Goal: Task Accomplishment & Management: Use online tool/utility

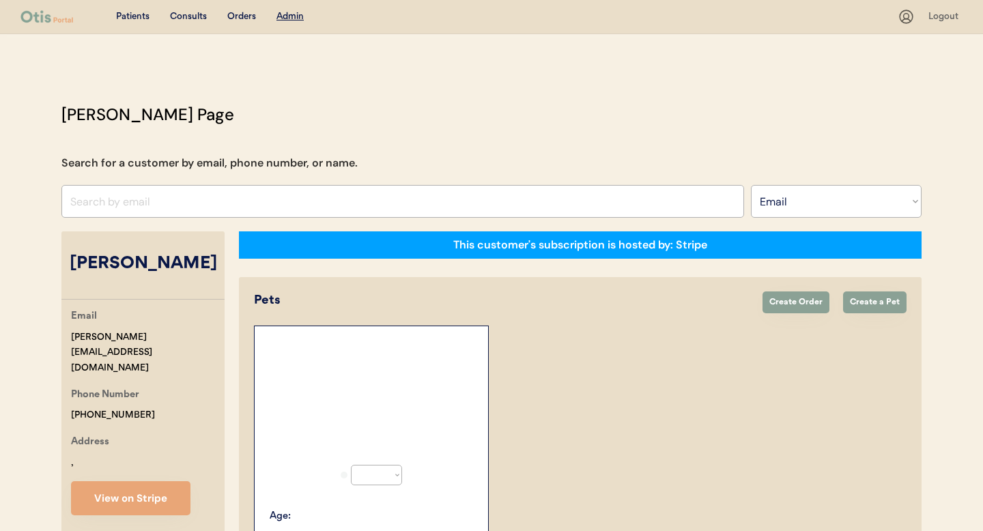
select select ""Email""
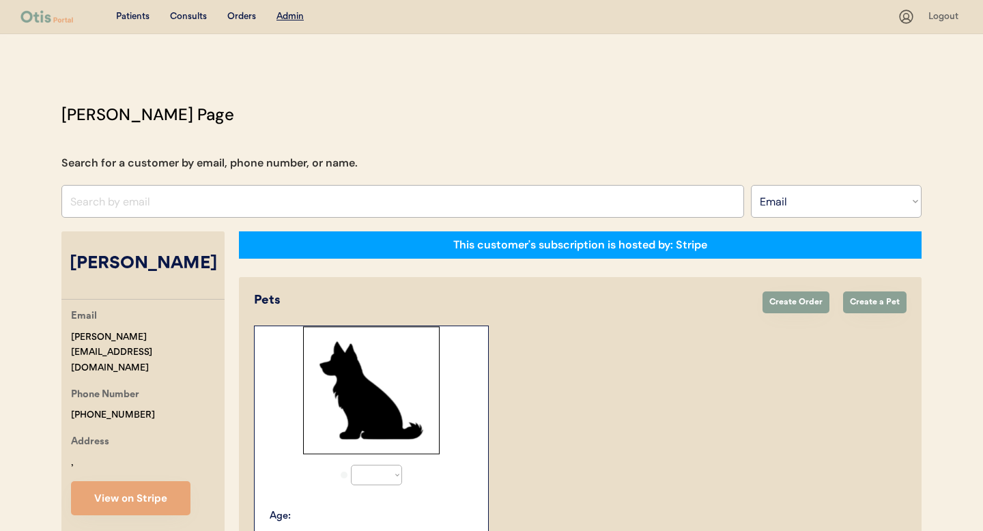
select select "true"
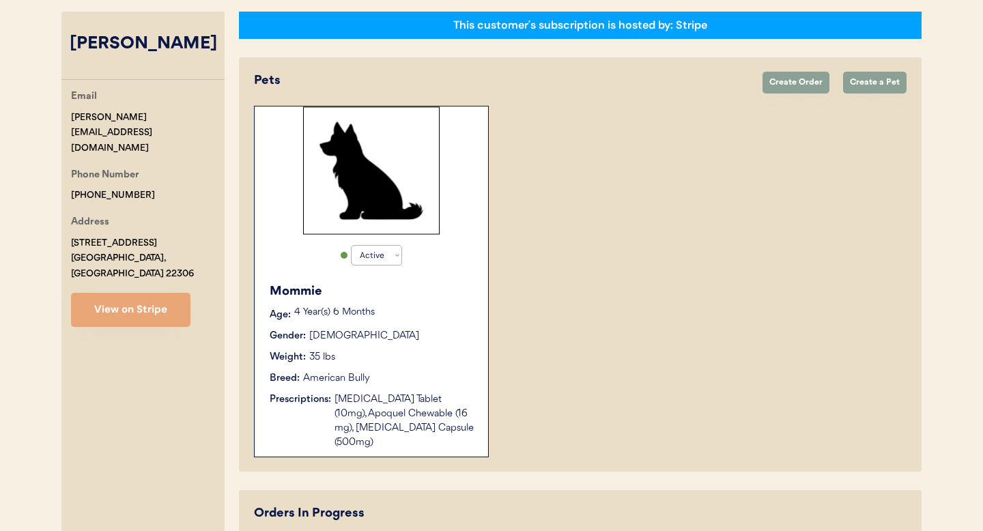
scroll to position [222, 0]
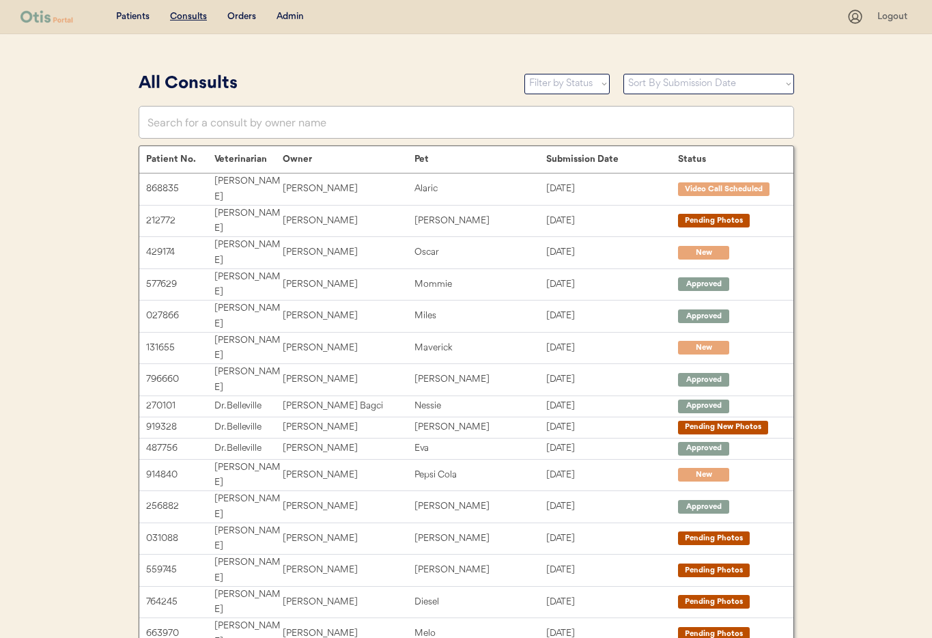
click at [285, 15] on div "Admin" at bounding box center [290, 17] width 27 height 14
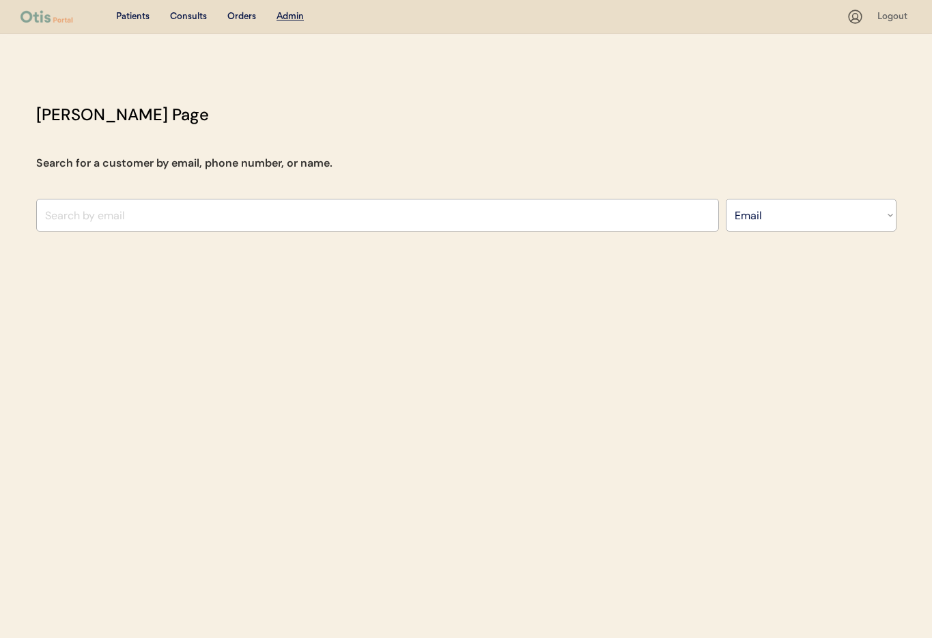
click at [191, 216] on input "input" at bounding box center [377, 215] width 683 height 33
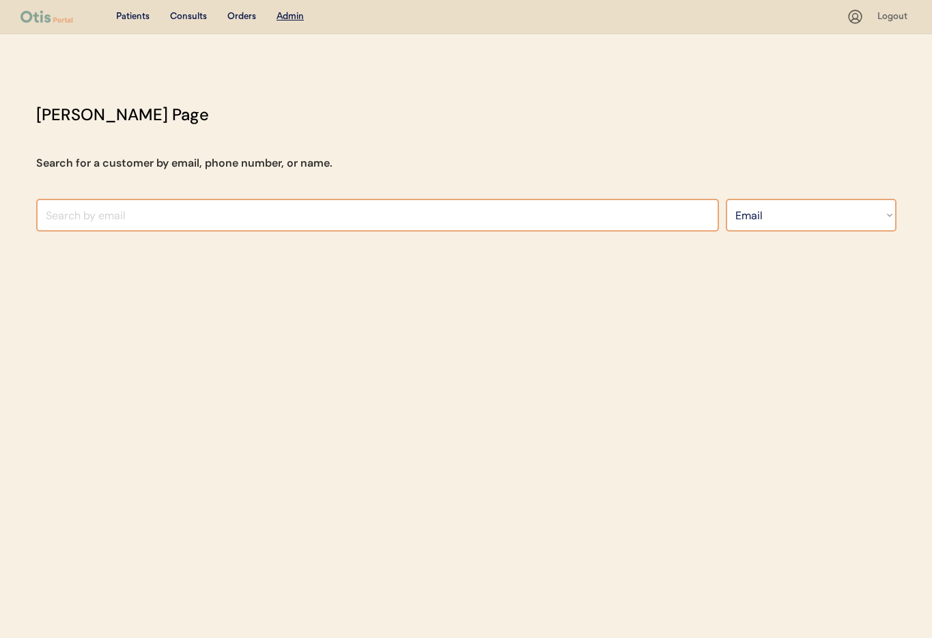
click at [771, 221] on select "Search By Name Email Phone Number" at bounding box center [811, 215] width 171 height 33
select select ""Name""
click at [726, 199] on select "Search By Name Email Phone Number" at bounding box center [811, 215] width 171 height 33
click at [264, 208] on input "text" at bounding box center [377, 215] width 683 height 33
type input "Shannon"
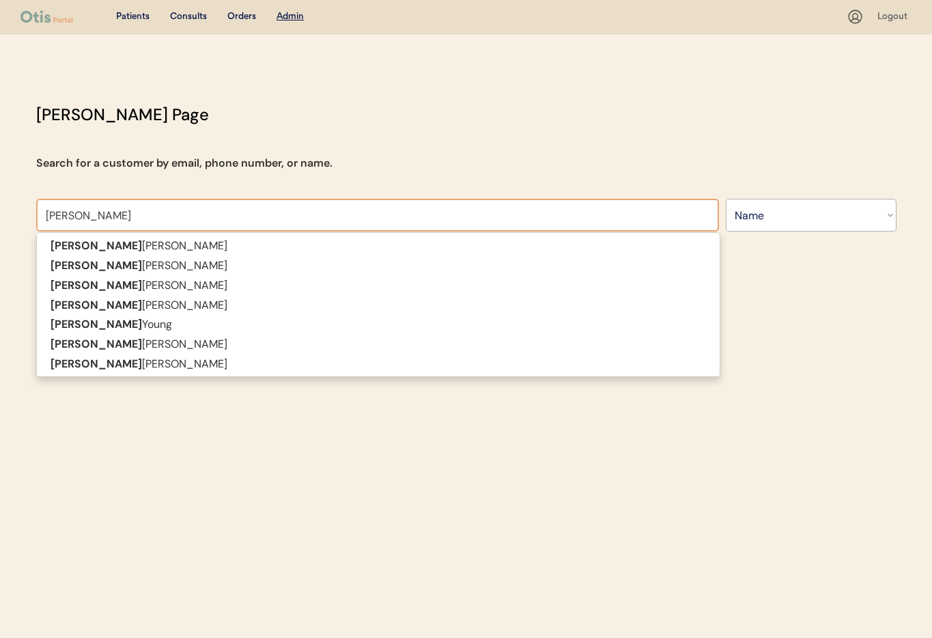
type input "Shannon Layton"
type input "Shannon"
type input "Shannon Richar"
type input "Shannon Richards"
type input "Shannon Richard"
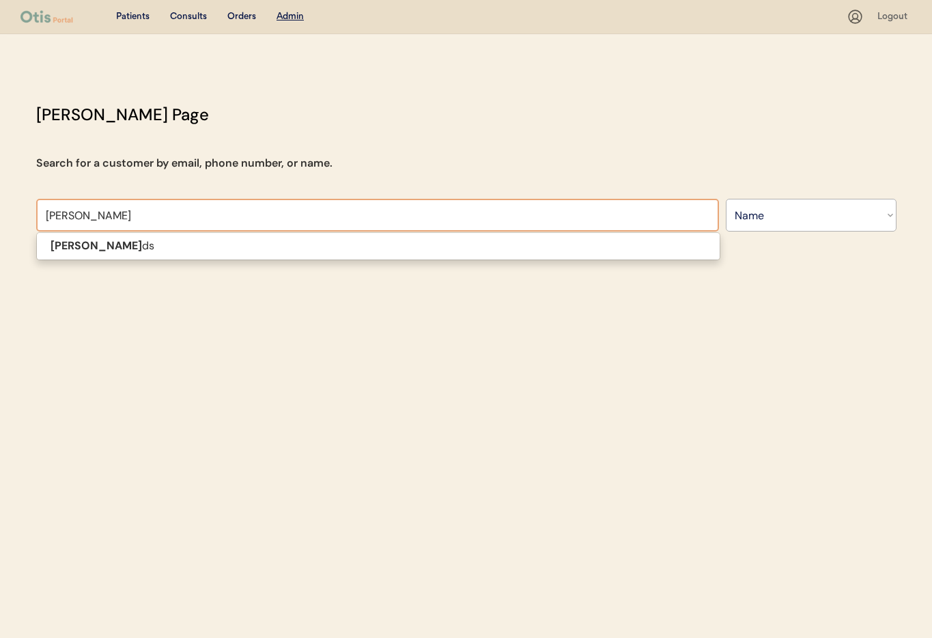
type input "Shannon Richards"
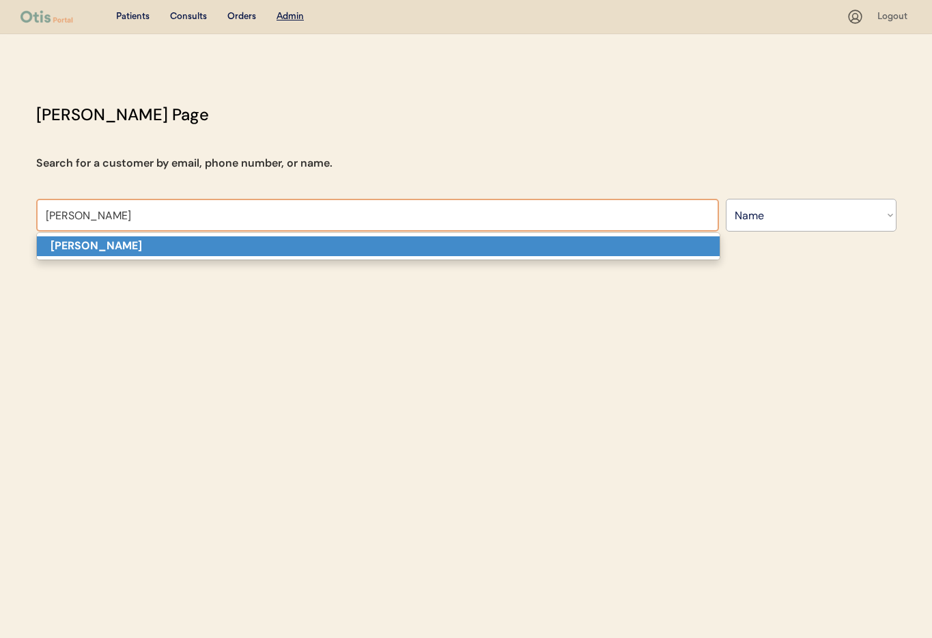
click at [196, 243] on p "Shannon Richards" at bounding box center [378, 246] width 683 height 20
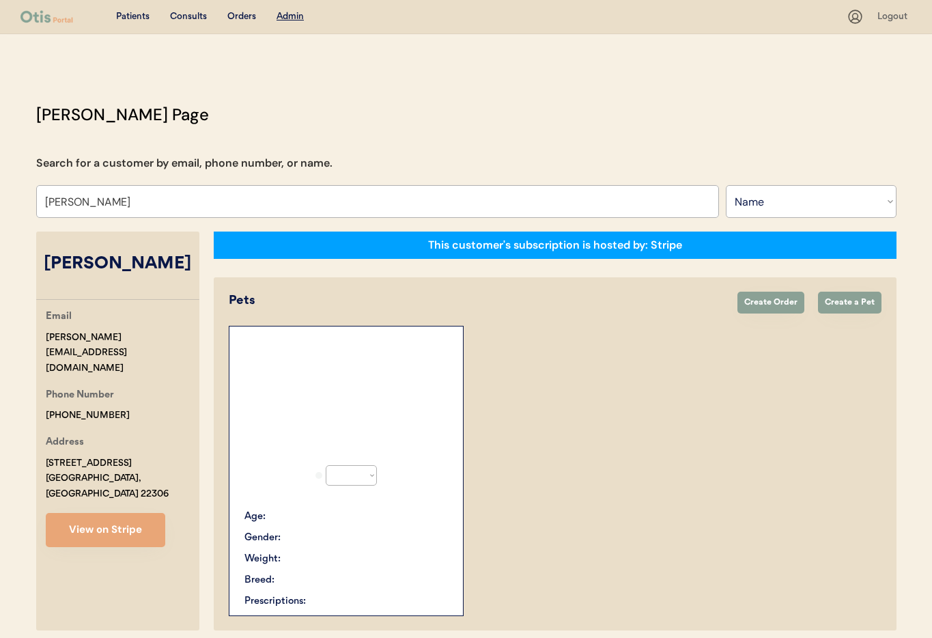
select select "true"
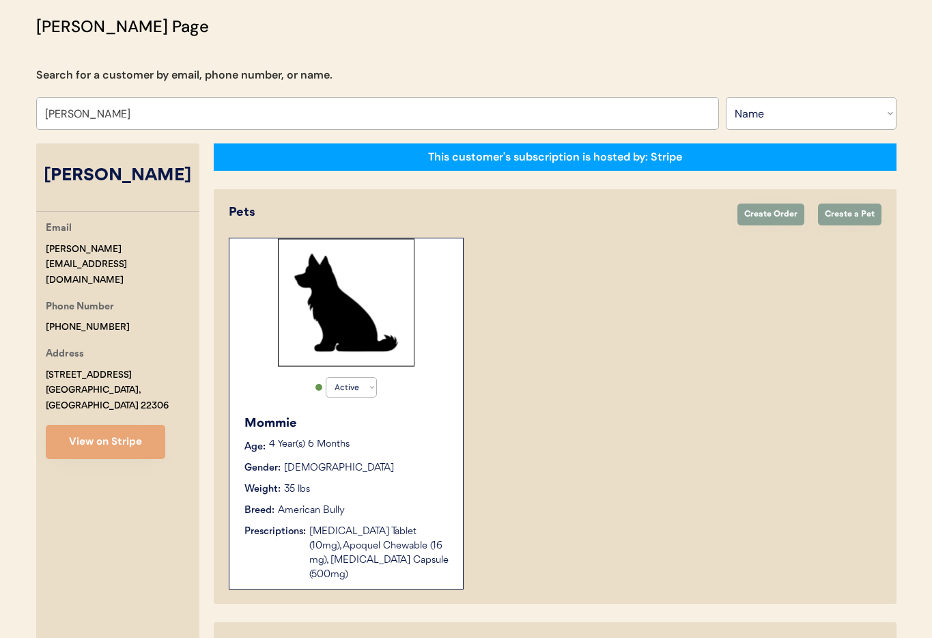
scroll to position [228, 0]
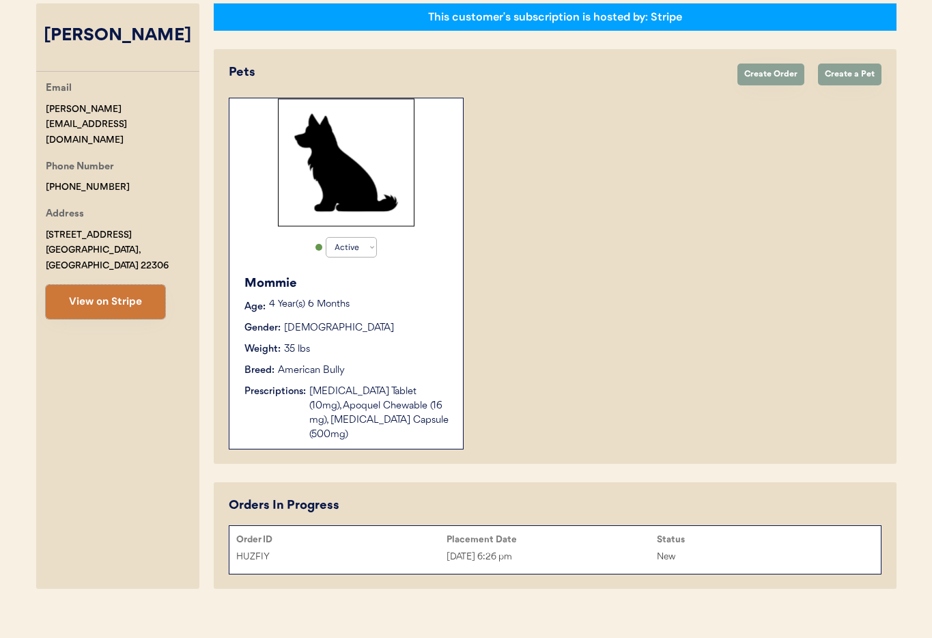
click at [87, 285] on button "View on Stripe" at bounding box center [105, 302] width 119 height 34
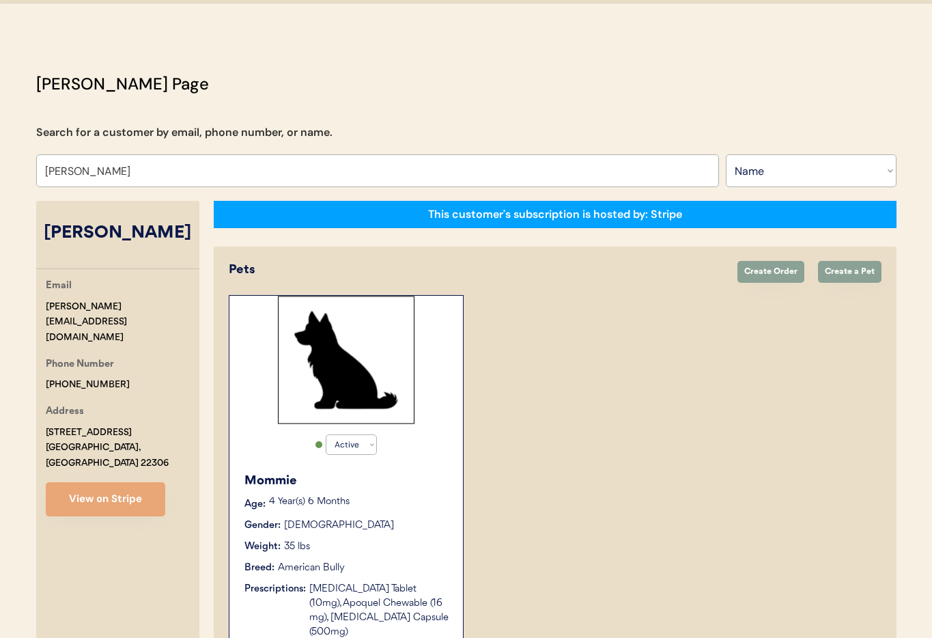
scroll to position [0, 0]
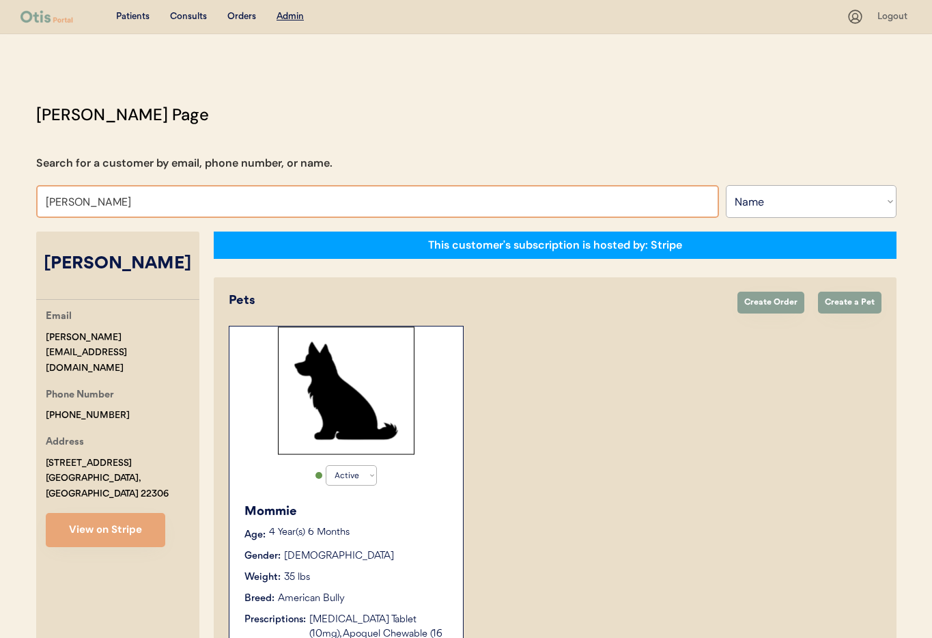
drag, startPoint x: 56, startPoint y: 192, endPoint x: 28, endPoint y: 190, distance: 28.0
click at [28, 190] on div "Otis Admin Page Search for a customer by email, phone number, or name. Shannon …" at bounding box center [467, 462] width 888 height 721
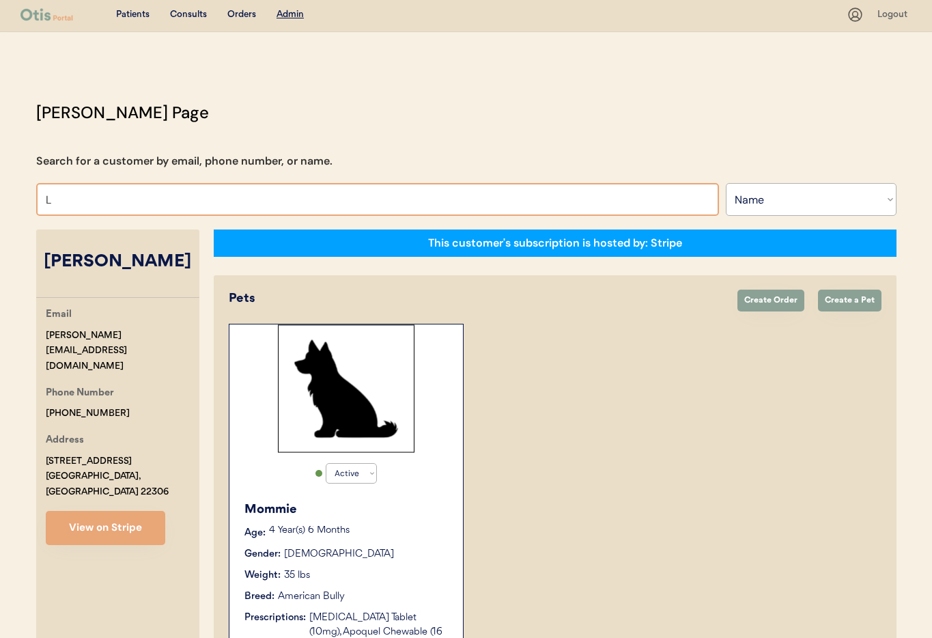
type input "La"
type input "Laura Fox"
type input "LaC"
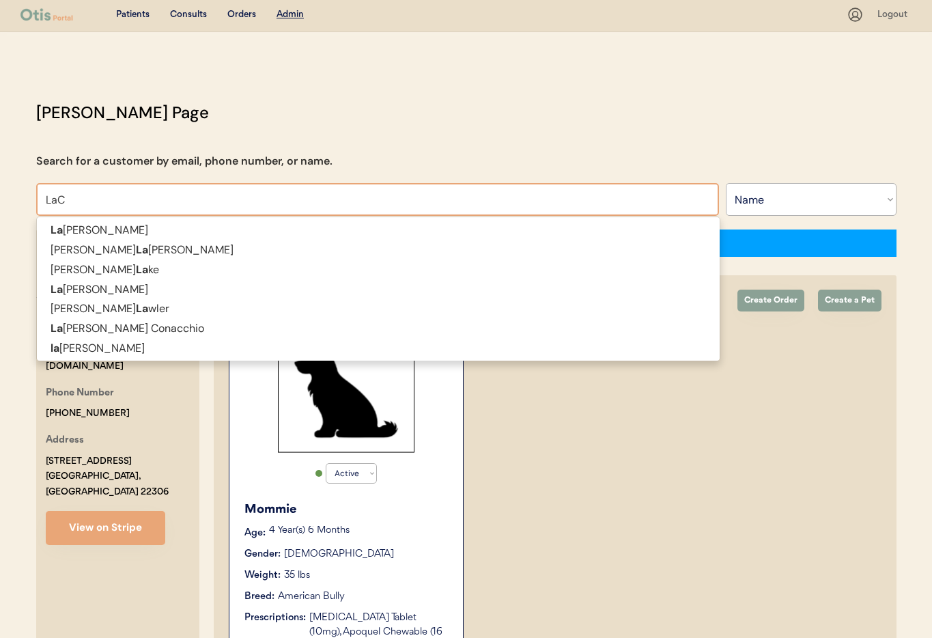
type input "LaCey Nicolay"
type input "LaChoy"
type input "LaChoy Moses"
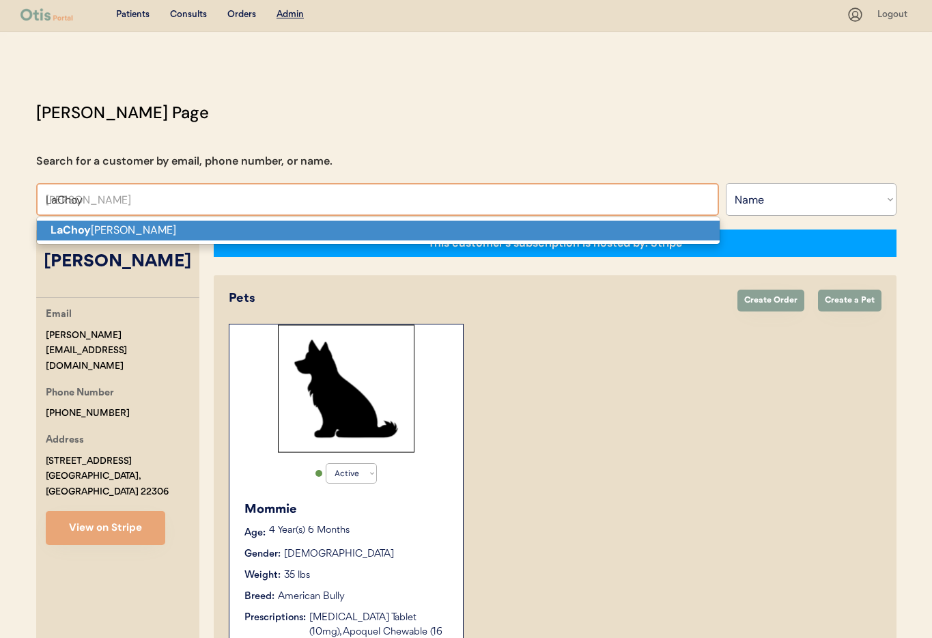
click at [58, 224] on strong "LaChoy" at bounding box center [71, 230] width 40 height 14
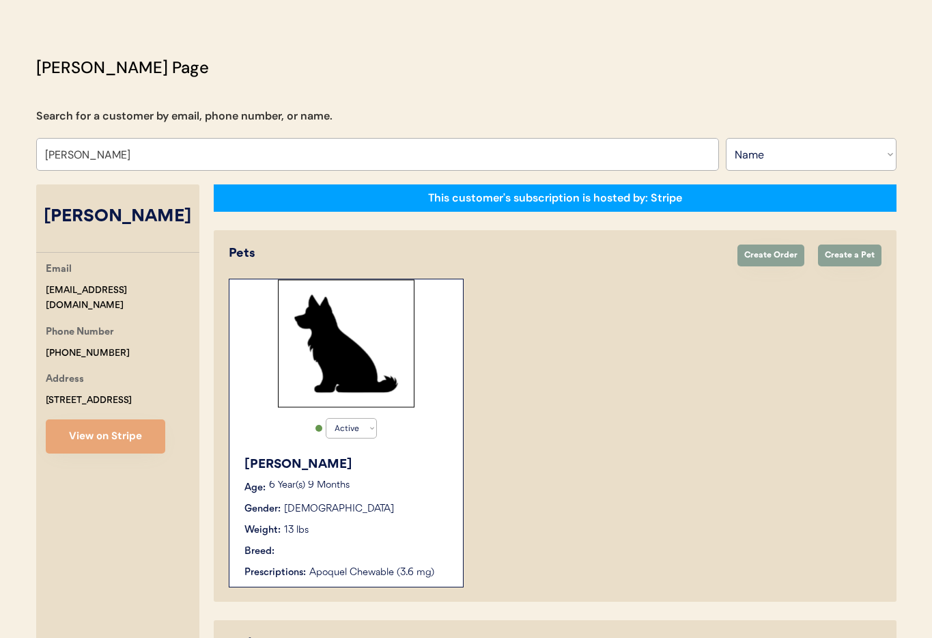
scroll to position [199, 0]
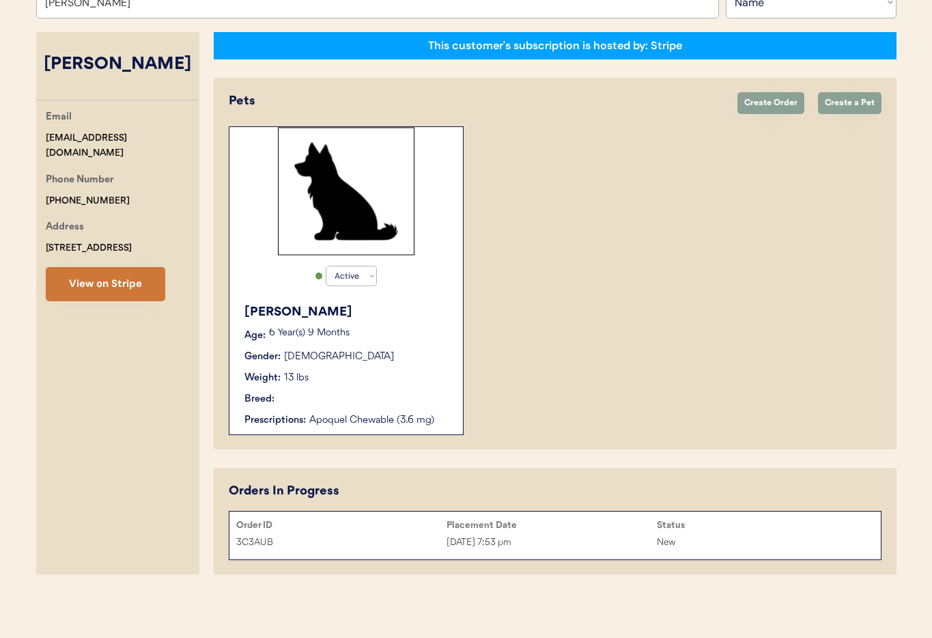
click at [96, 292] on button "View on Stripe" at bounding box center [105, 284] width 119 height 34
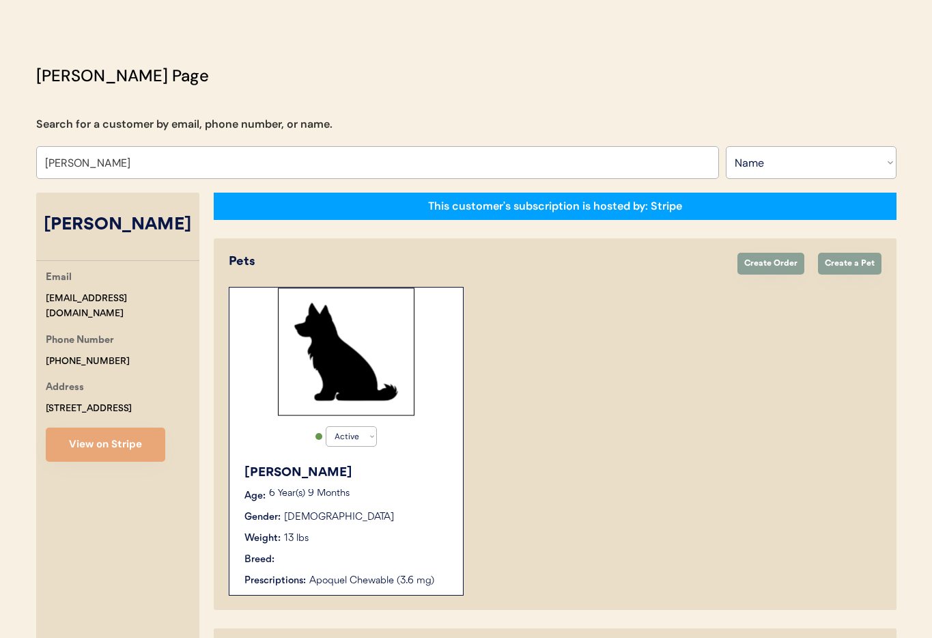
scroll to position [29, 0]
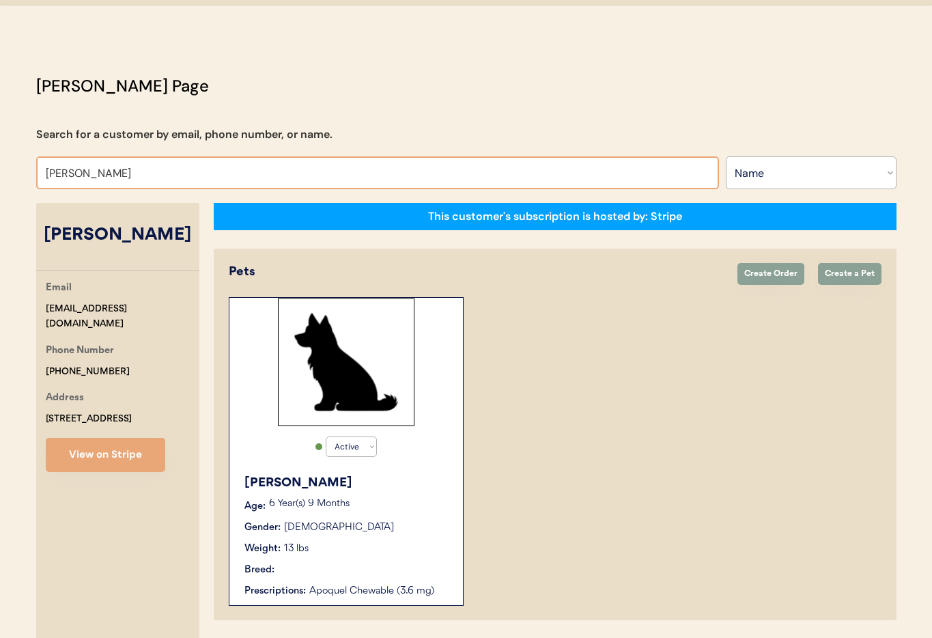
drag, startPoint x: 124, startPoint y: 175, endPoint x: 3, endPoint y: 172, distance: 120.9
click at [0, 172] on html "Patients Consults Orders Admin Logout Otis Admin Page Search for a customer by …" at bounding box center [466, 290] width 932 height 638
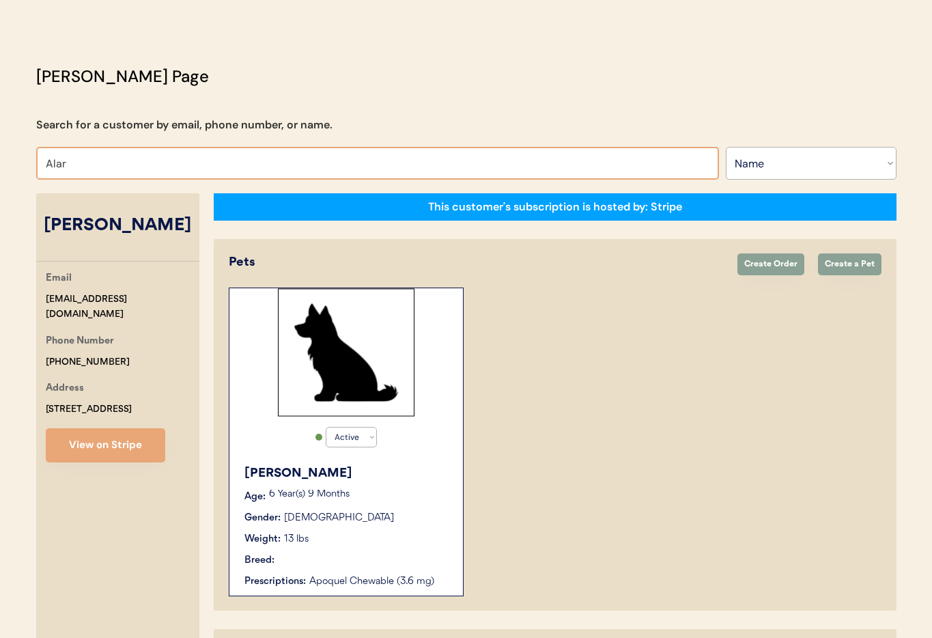
scroll to position [53, 0]
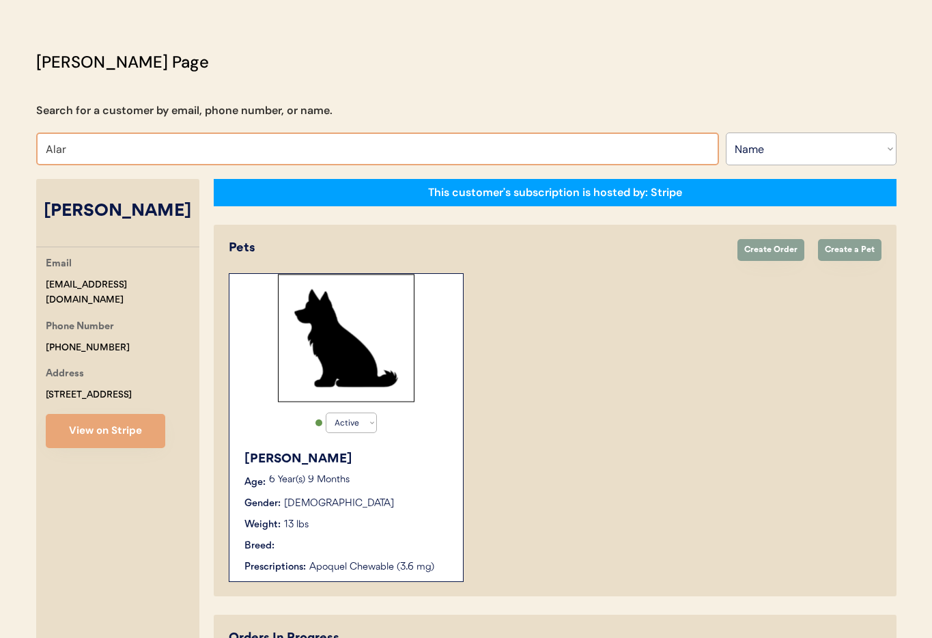
type input "Ala"
type input "Alana Donato"
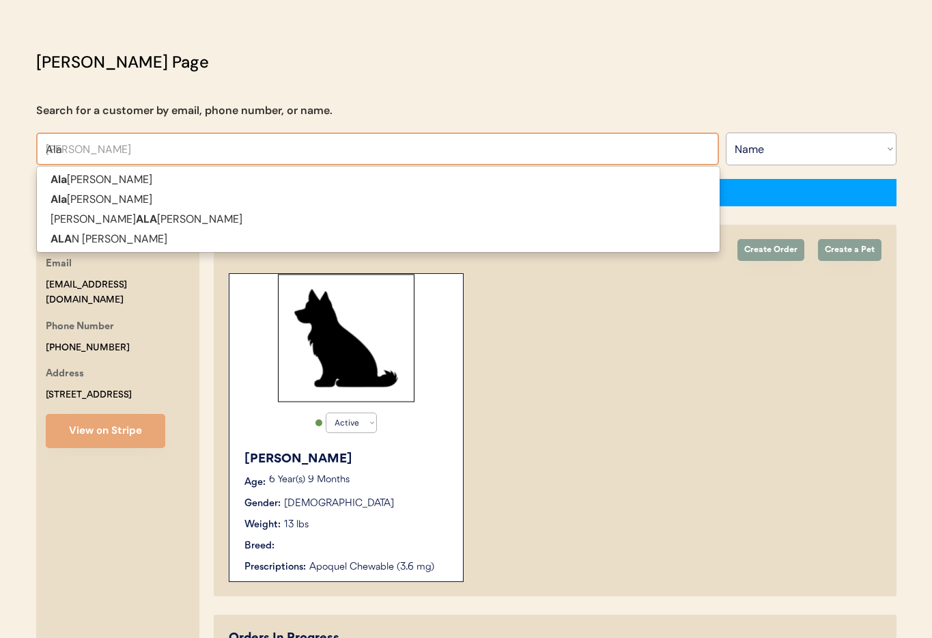
type input "Al"
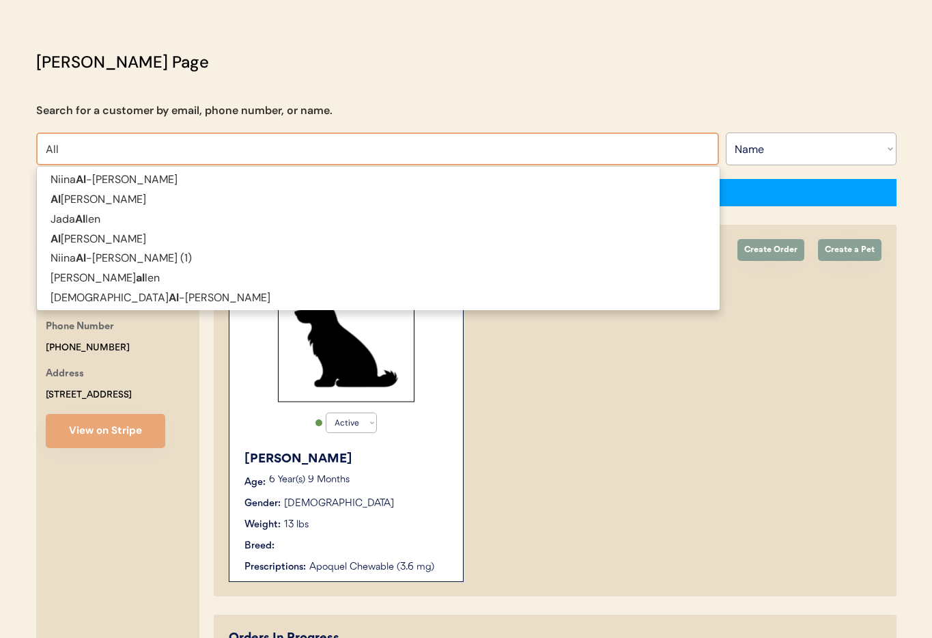
type input "Alla"
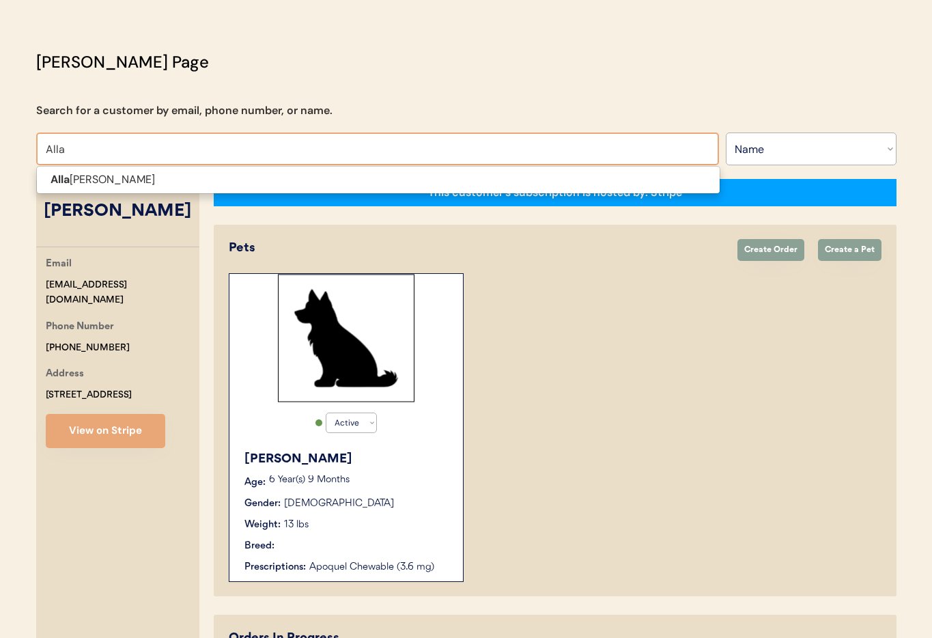
type input "Allan Miller"
type input "All"
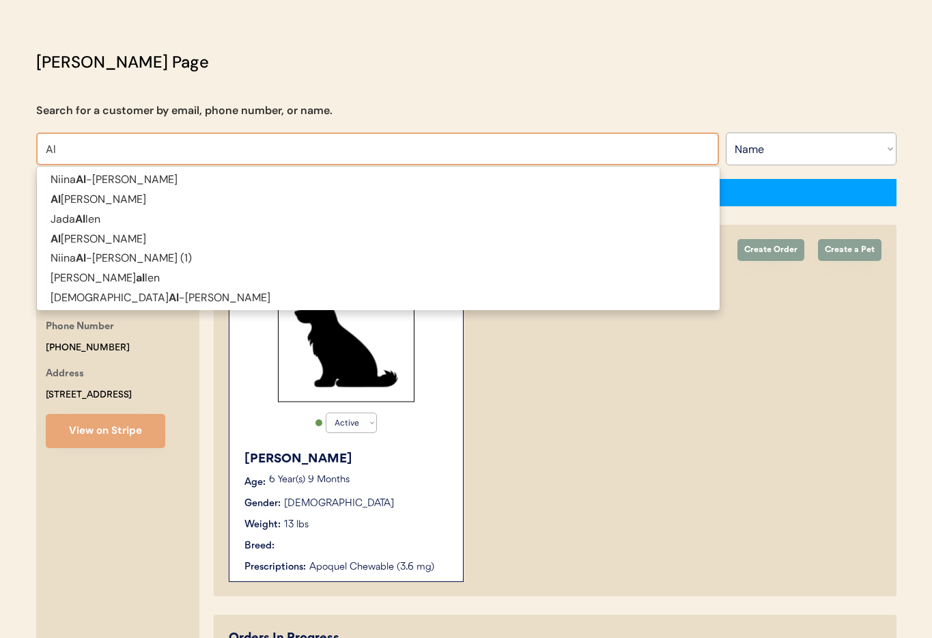
type input "Ala"
type input "Alana Donato"
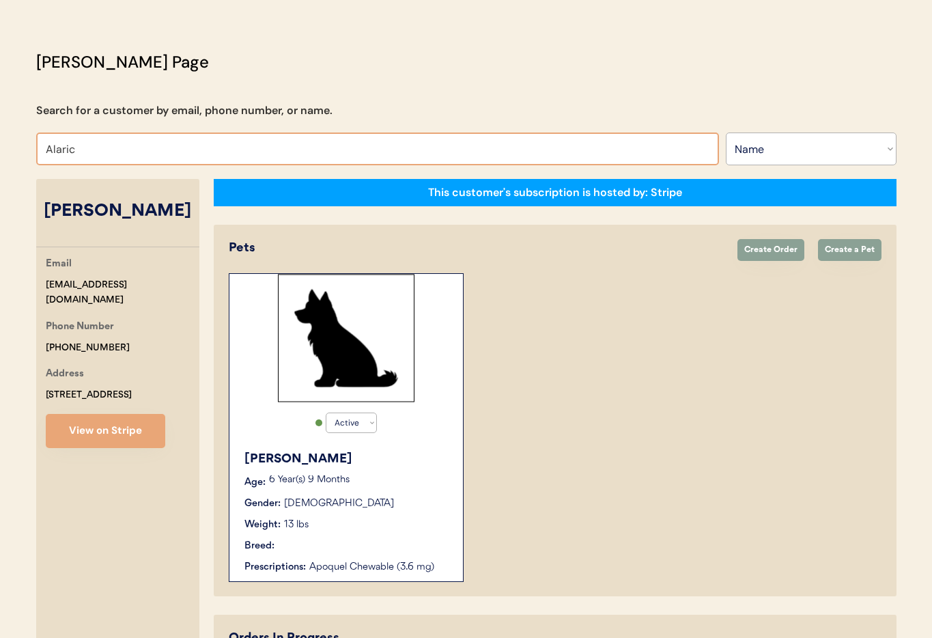
drag, startPoint x: 63, startPoint y: 158, endPoint x: 85, endPoint y: 154, distance: 22.2
click at [64, 158] on input "Alaric" at bounding box center [377, 148] width 683 height 33
drag, startPoint x: 85, startPoint y: 154, endPoint x: 18, endPoint y: 147, distance: 67.9
click at [18, 147] on div "Patients Consults Orders Admin Logout Otis Admin Page Search for a customer by …" at bounding box center [466, 365] width 932 height 837
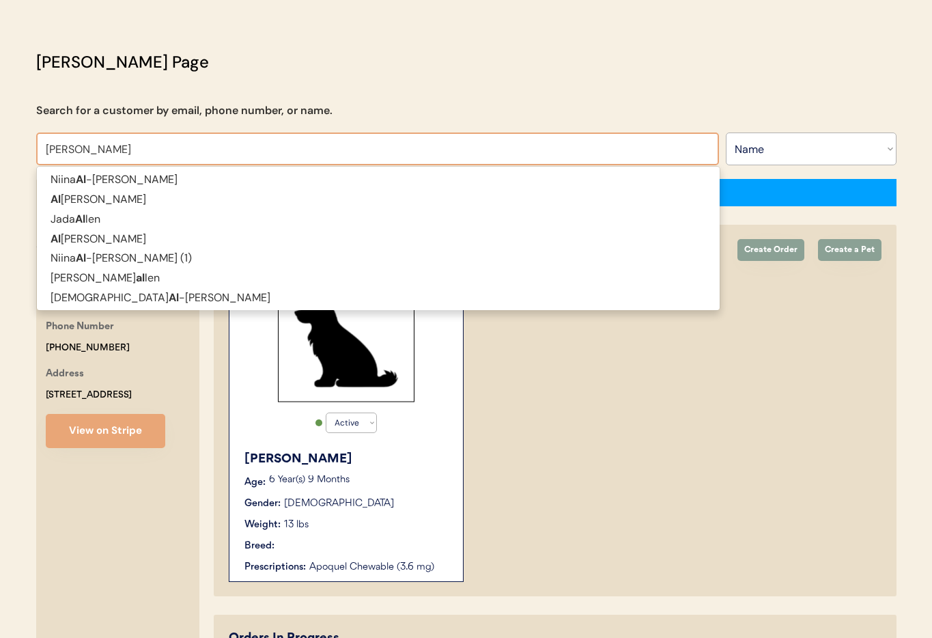
type input "Alissa"
type input "Alissa Sulzbach"
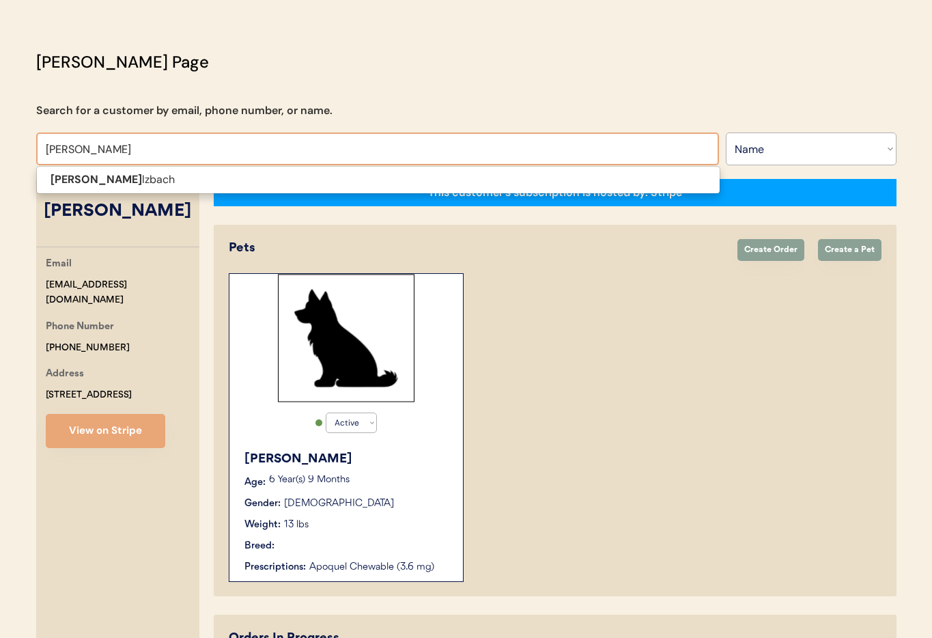
type input "Alissa Sul"
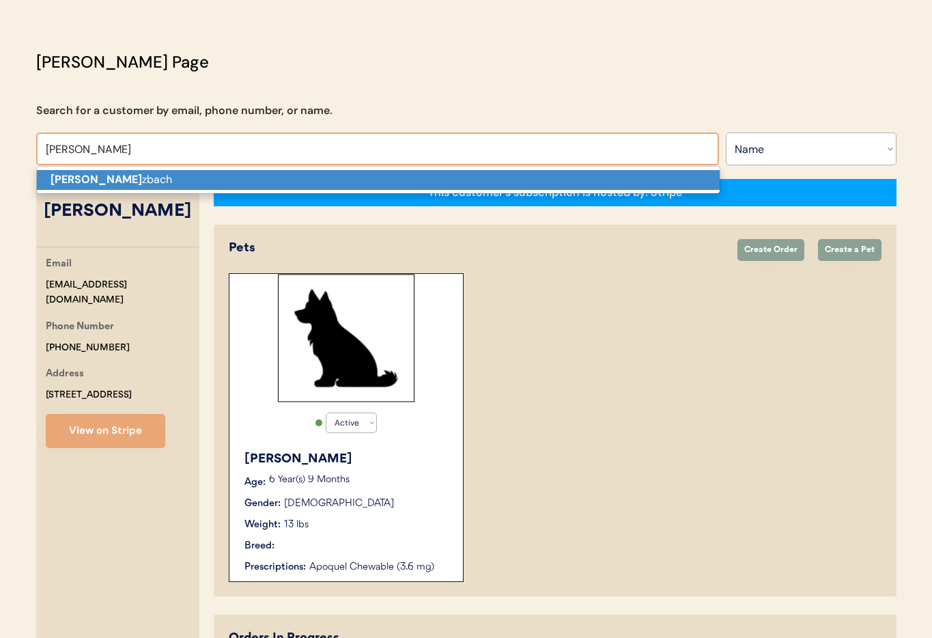
click at [67, 179] on strong "Alissa Sul" at bounding box center [96, 179] width 91 height 14
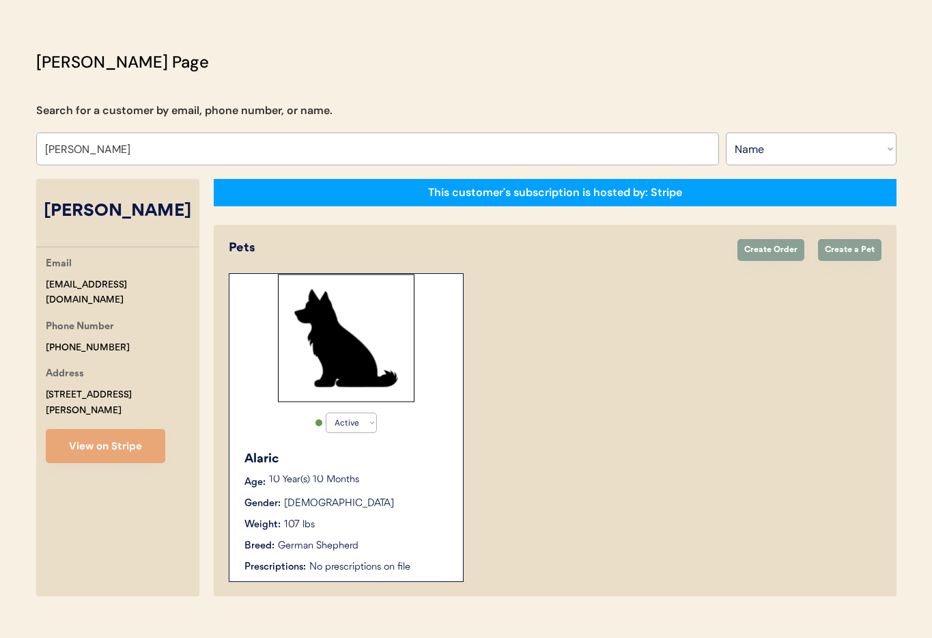
scroll to position [74, 0]
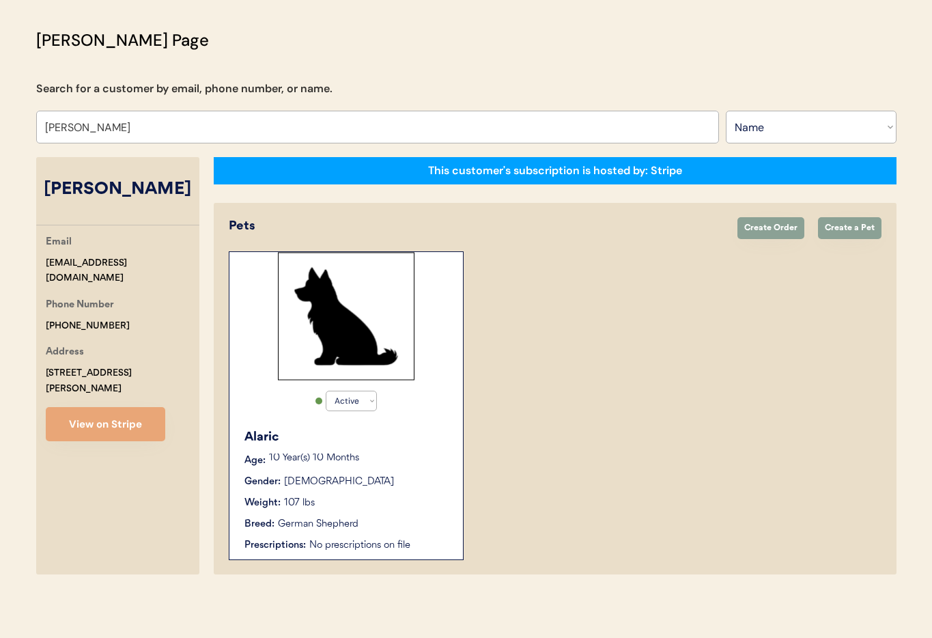
type input "Alissa Sulzbach"
click at [429, 439] on div "Alaric" at bounding box center [346, 437] width 205 height 18
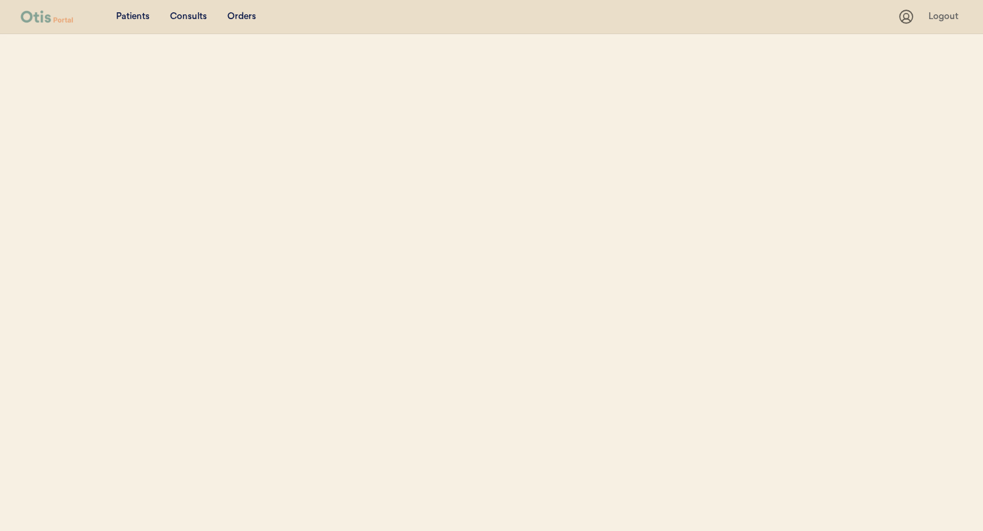
select select ""Name""
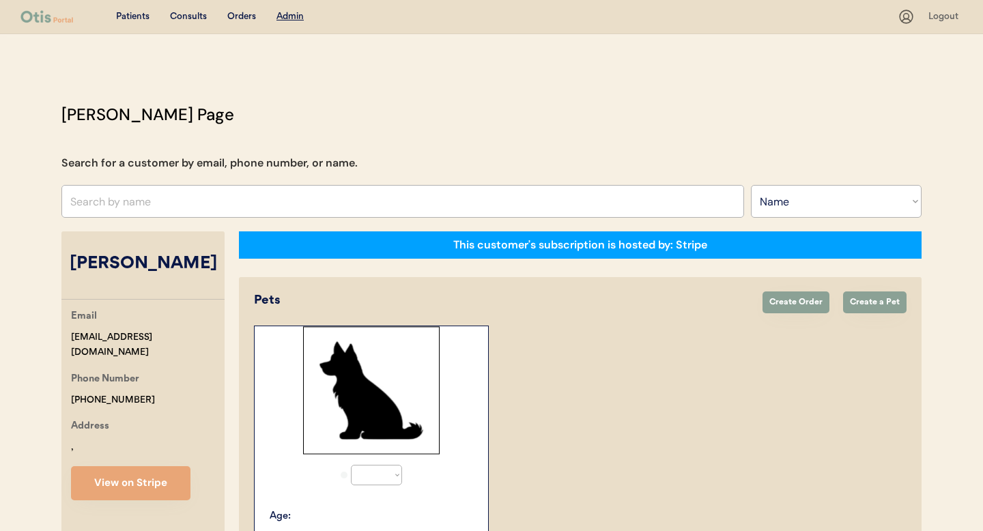
select select "true"
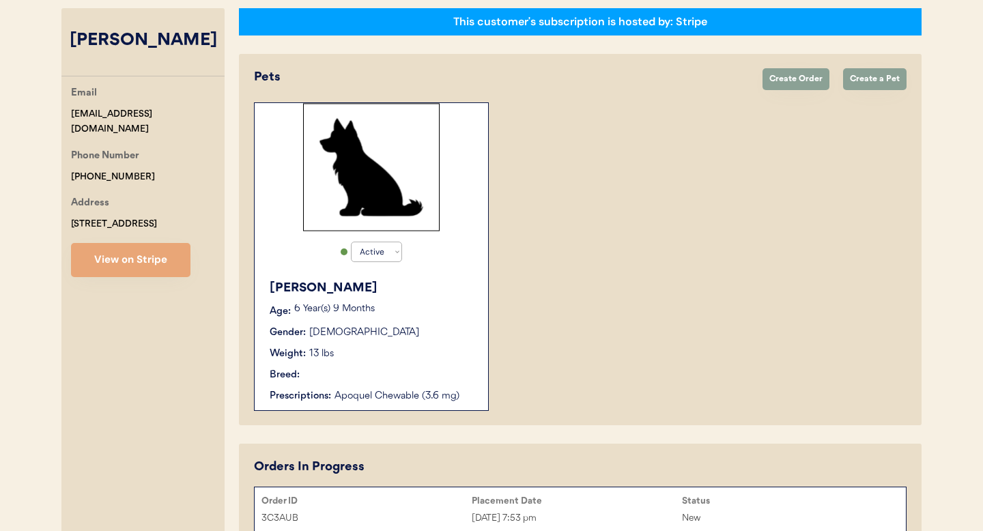
scroll to position [225, 0]
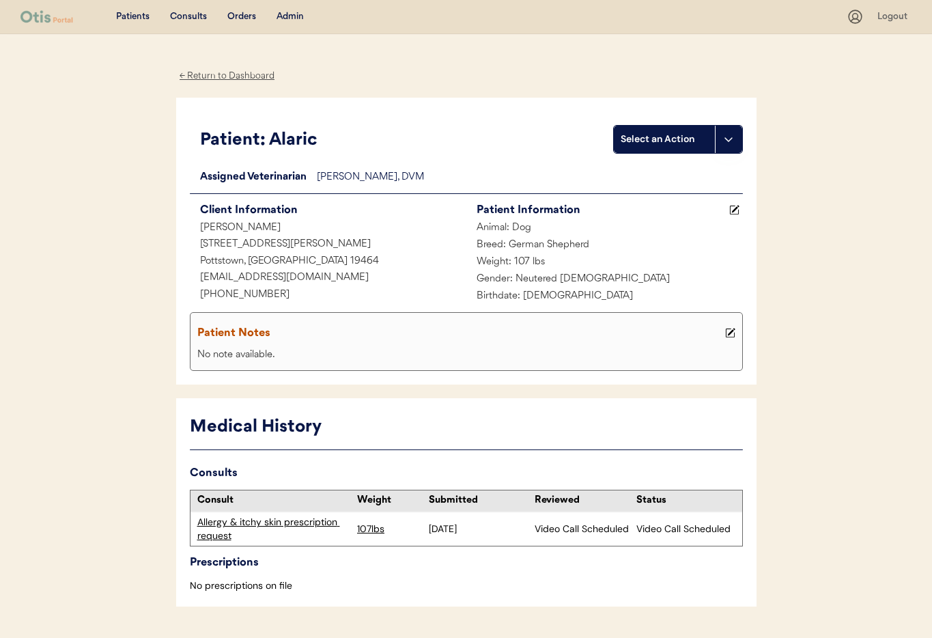
click at [214, 522] on div "Allergy & itchy skin prescription request" at bounding box center [274, 528] width 154 height 27
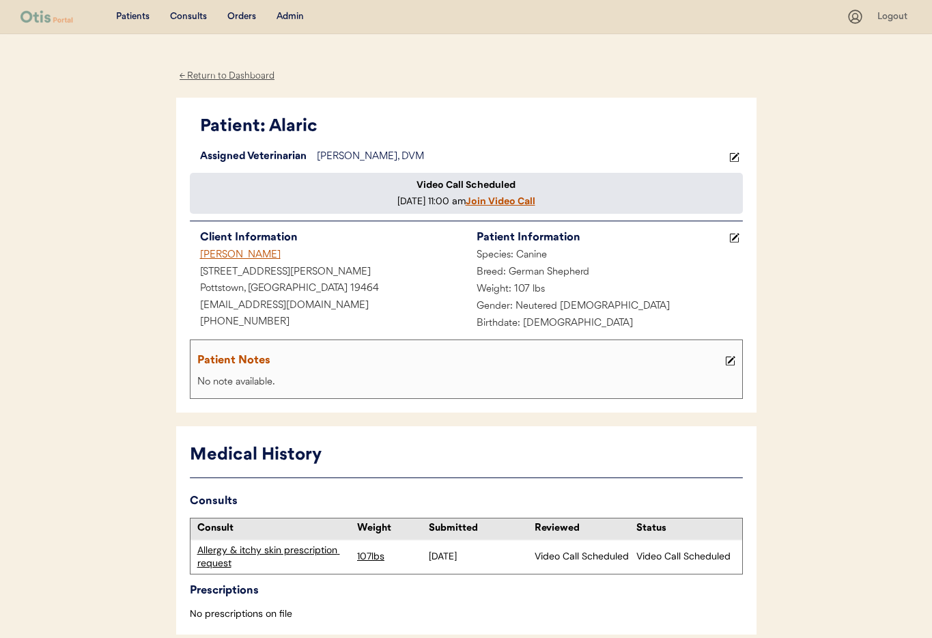
click at [227, 74] on div "← Return to Dashboard" at bounding box center [227, 76] width 102 height 16
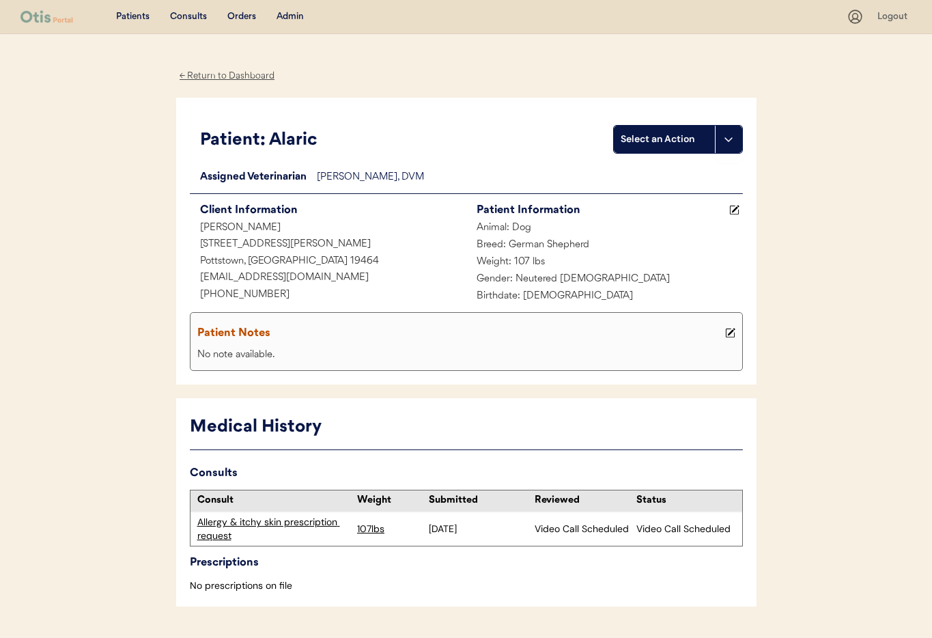
click at [296, 14] on div "Admin" at bounding box center [290, 17] width 27 height 14
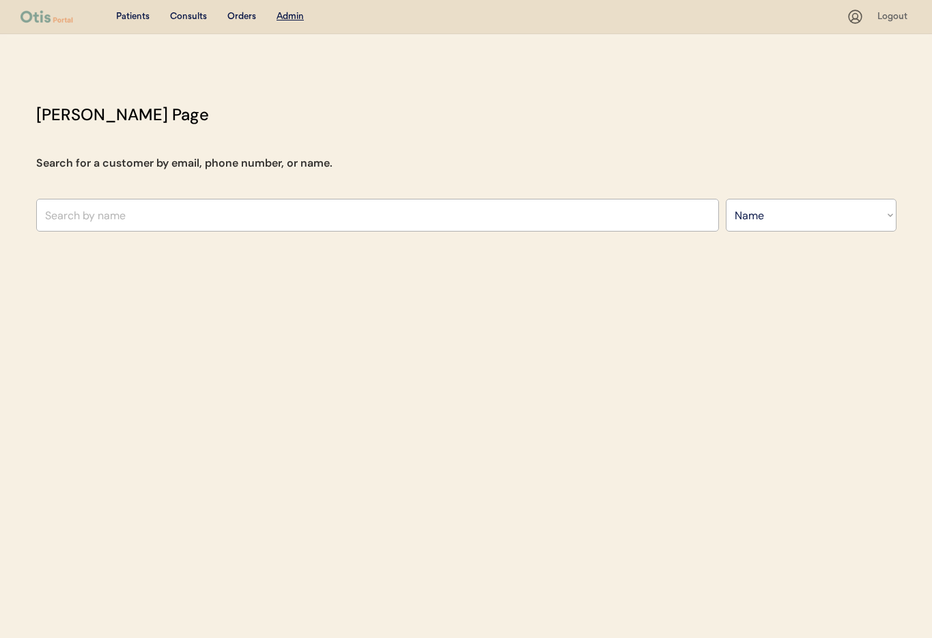
select select ""Name""
click at [175, 222] on input "text" at bounding box center [377, 215] width 683 height 33
type input "Tamma"
type input "[PERSON_NAME]"
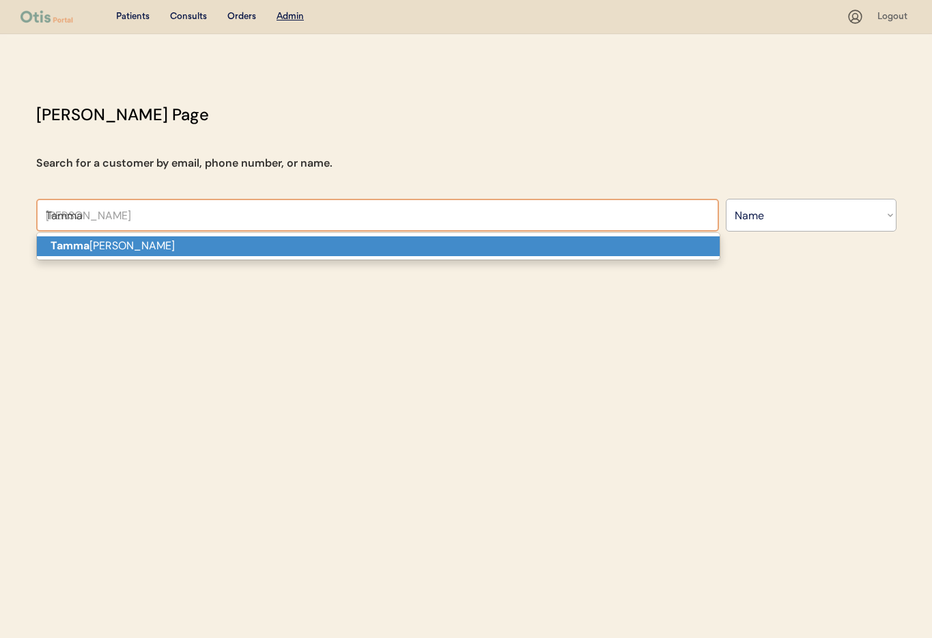
click at [165, 245] on p "[PERSON_NAME] [PERSON_NAME]" at bounding box center [378, 246] width 683 height 20
type input "[PERSON_NAME]"
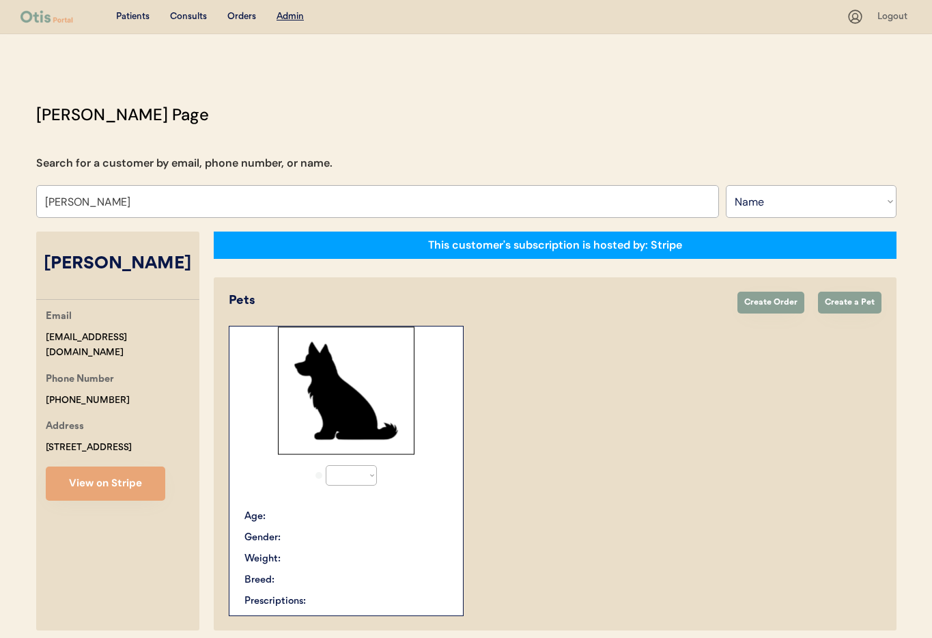
select select "true"
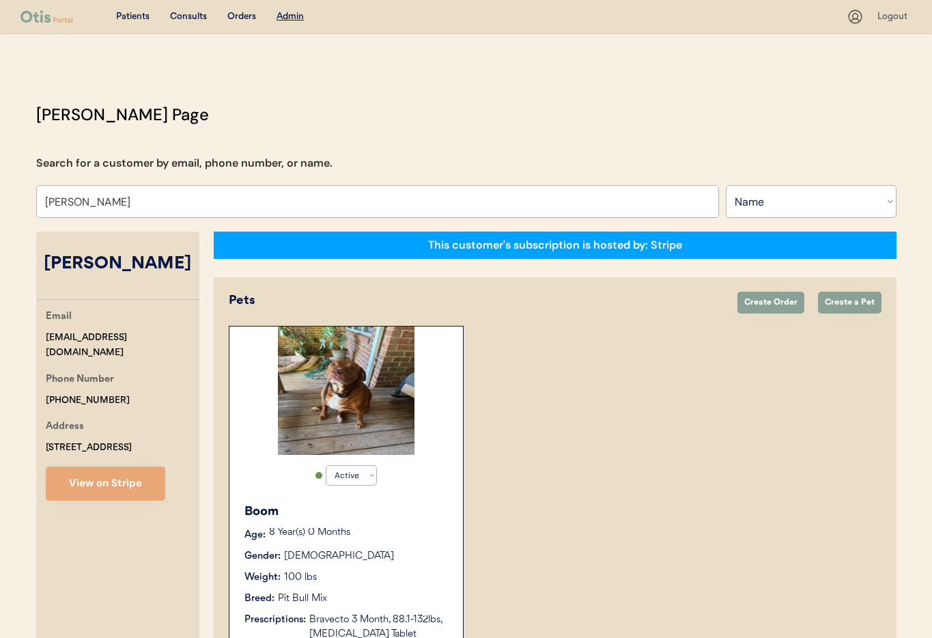
scroll to position [228, 0]
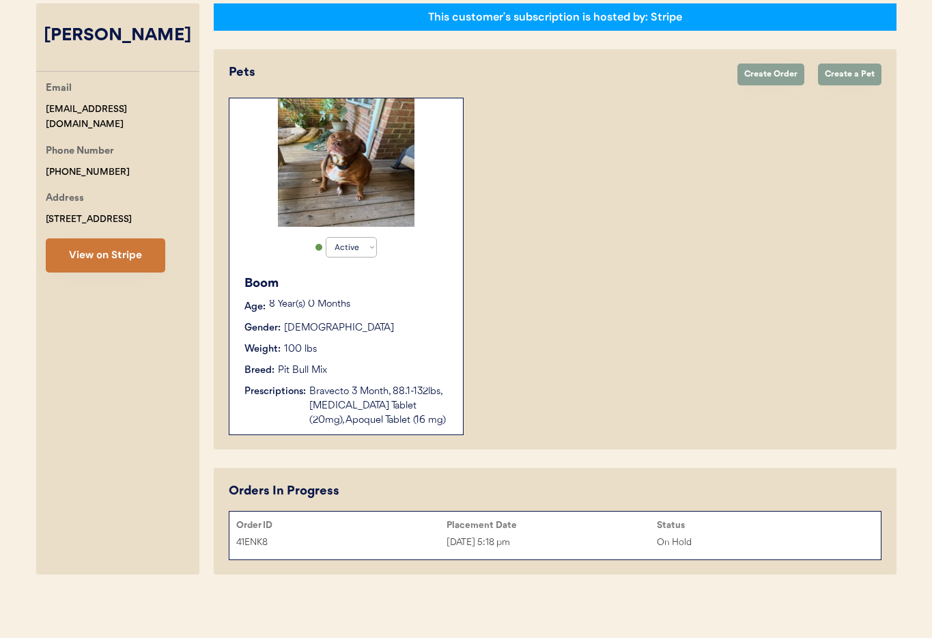
type input "[PERSON_NAME]"
click at [107, 256] on button "View on Stripe" at bounding box center [105, 255] width 119 height 34
click at [563, 538] on div "[DATE] 5:18 pm" at bounding box center [552, 543] width 210 height 16
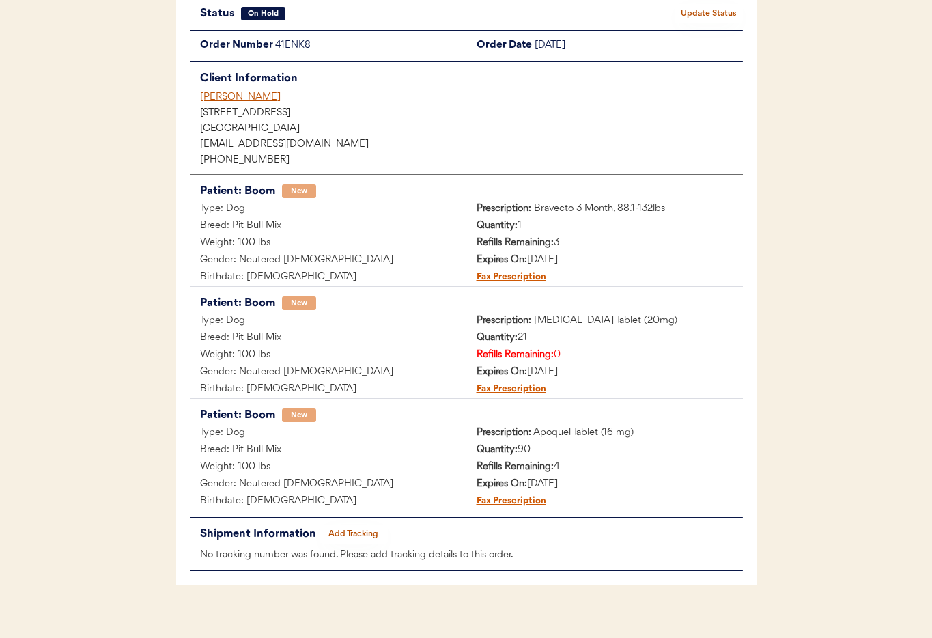
scroll to position [108, 0]
click at [225, 97] on div "[PERSON_NAME]" at bounding box center [471, 96] width 543 height 14
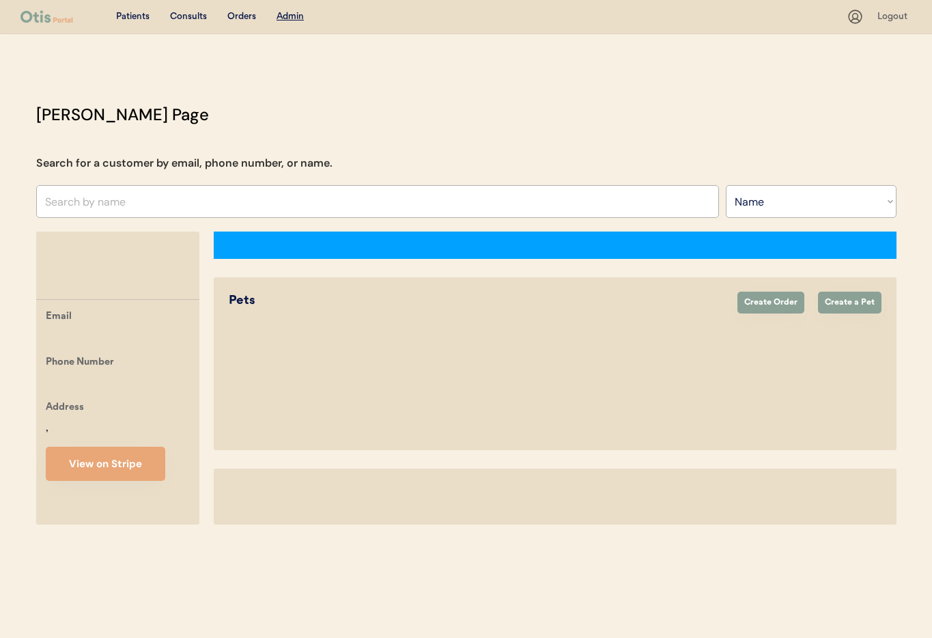
select select ""Name""
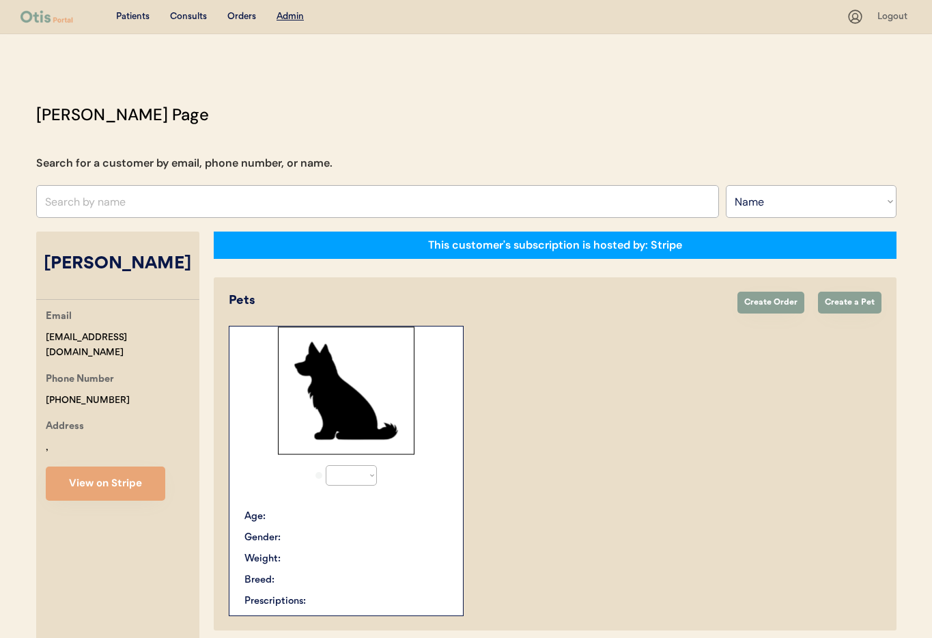
select select "true"
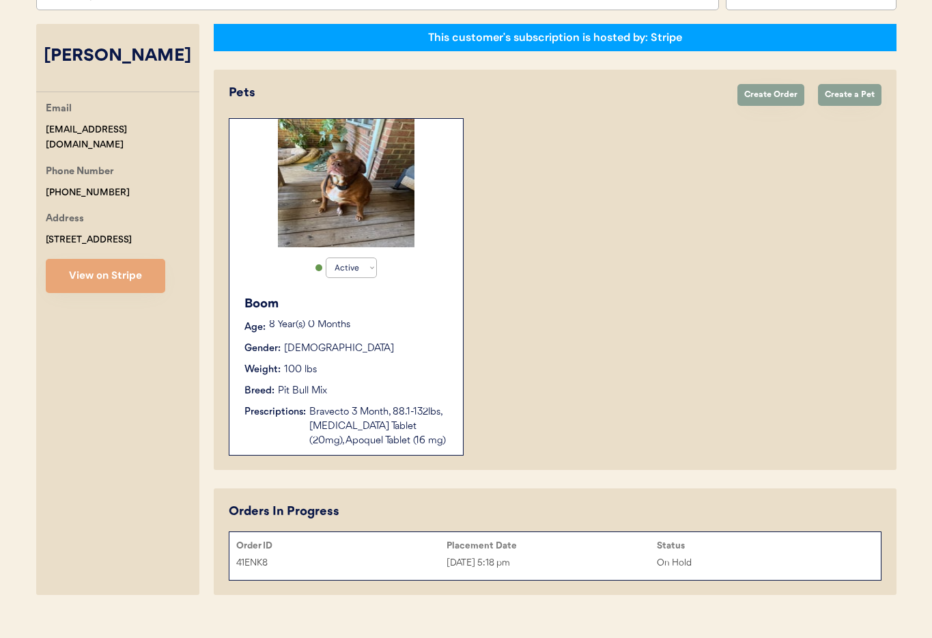
scroll to position [228, 0]
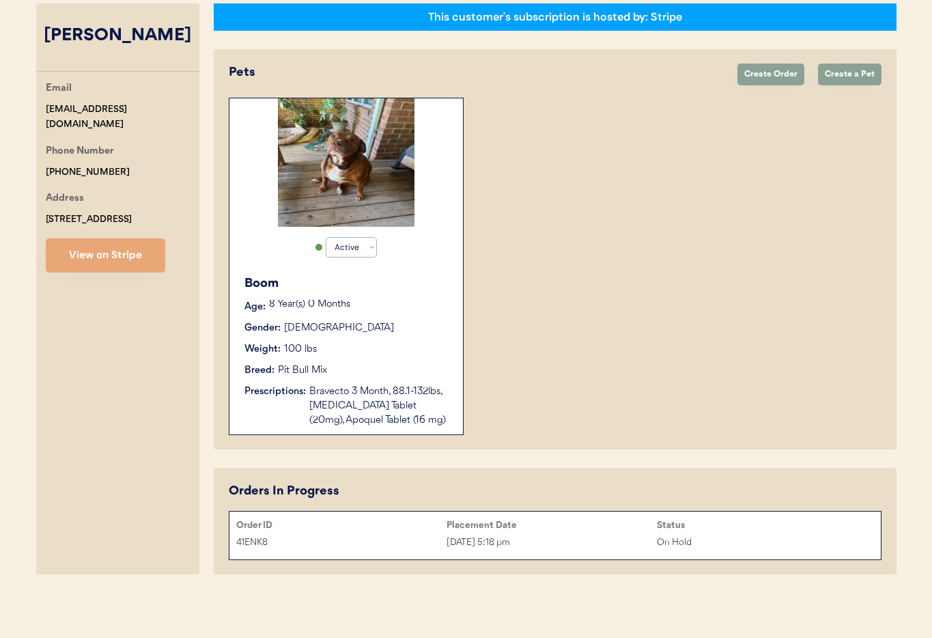
click at [322, 535] on div "41ENK8" at bounding box center [341, 543] width 210 height 16
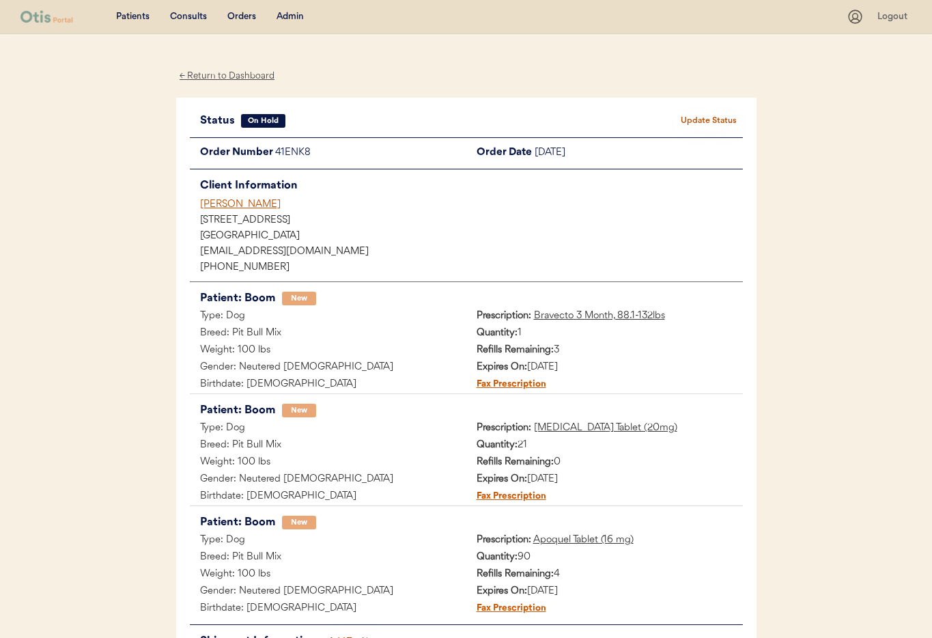
click at [241, 201] on div "[PERSON_NAME]" at bounding box center [471, 204] width 543 height 14
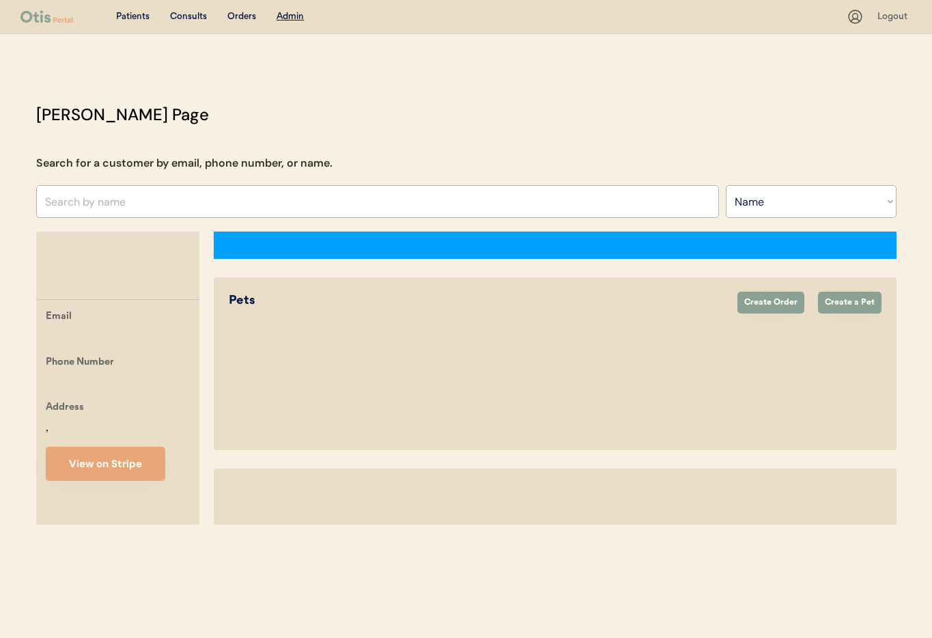
select select ""Name""
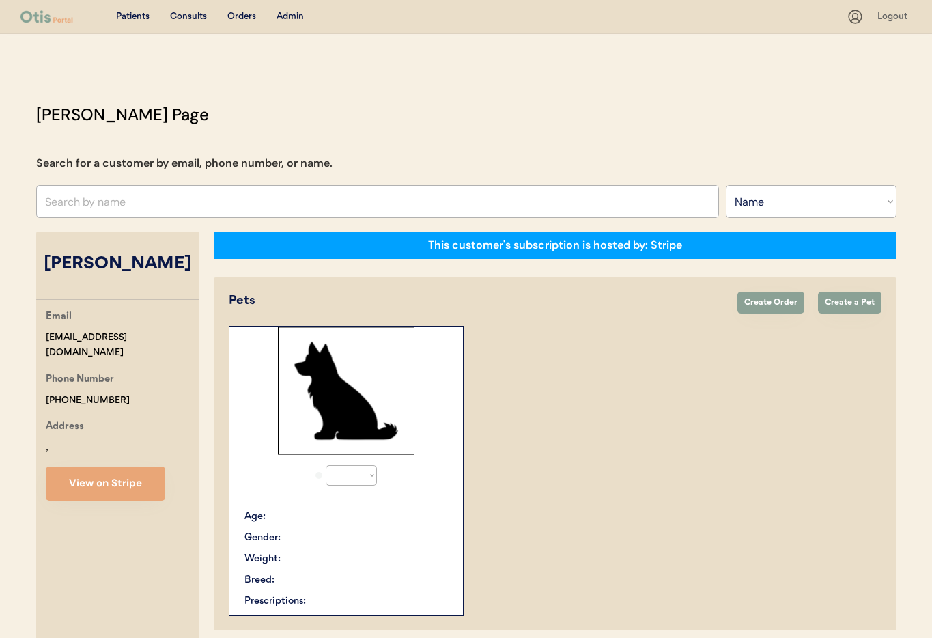
select select "true"
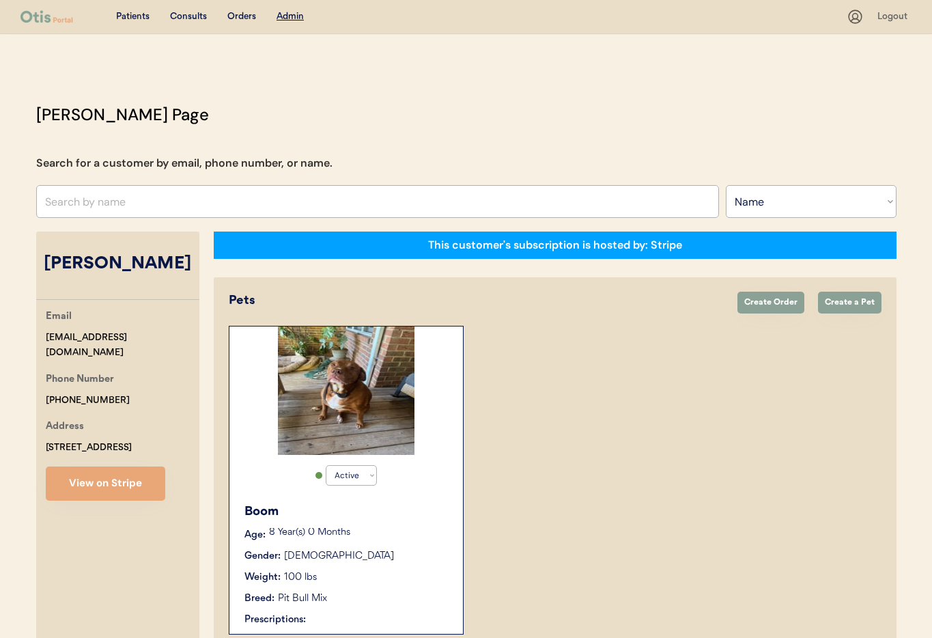
click at [410, 555] on div "Gender: [DEMOGRAPHIC_DATA]" at bounding box center [346, 556] width 205 height 14
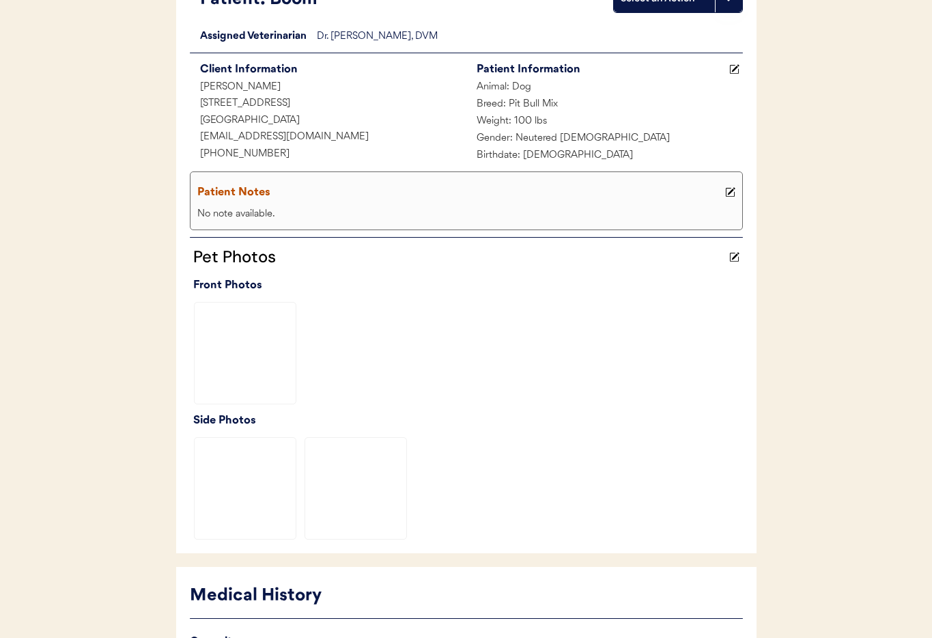
scroll to position [440, 0]
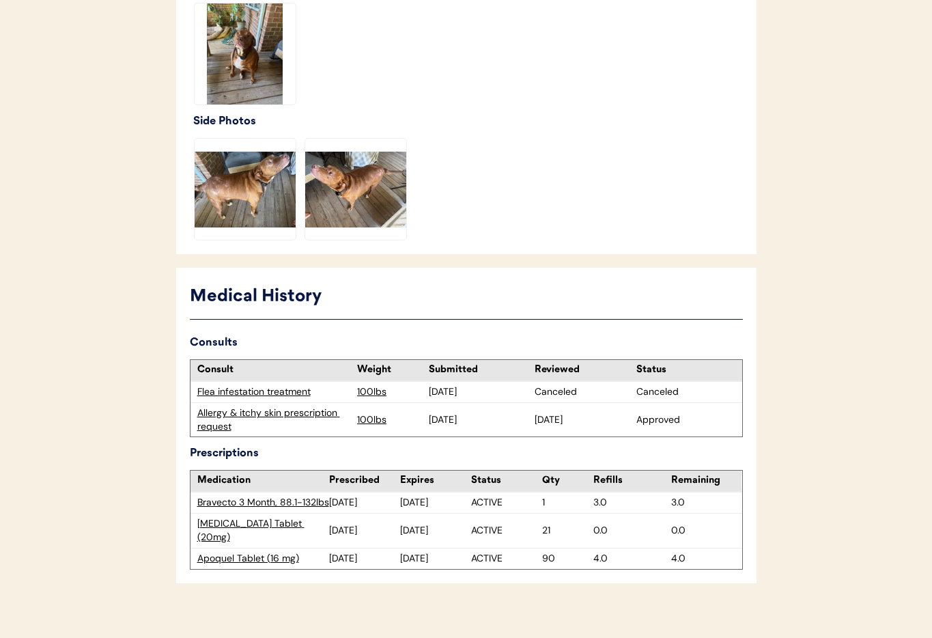
click at [246, 552] on div "Apoquel Tablet (16 mg)" at bounding box center [263, 559] width 132 height 14
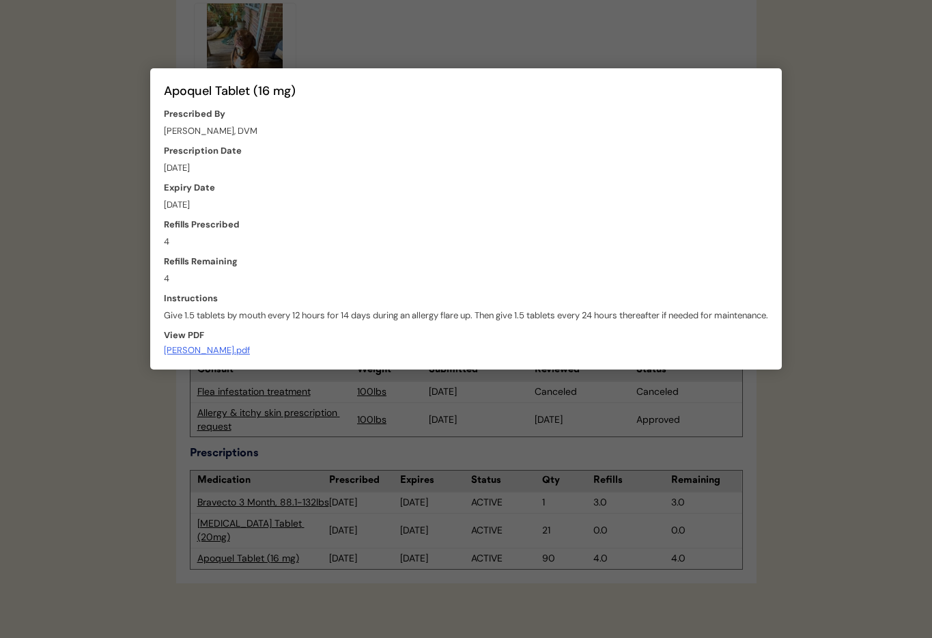
click at [265, 502] on div at bounding box center [466, 319] width 932 height 638
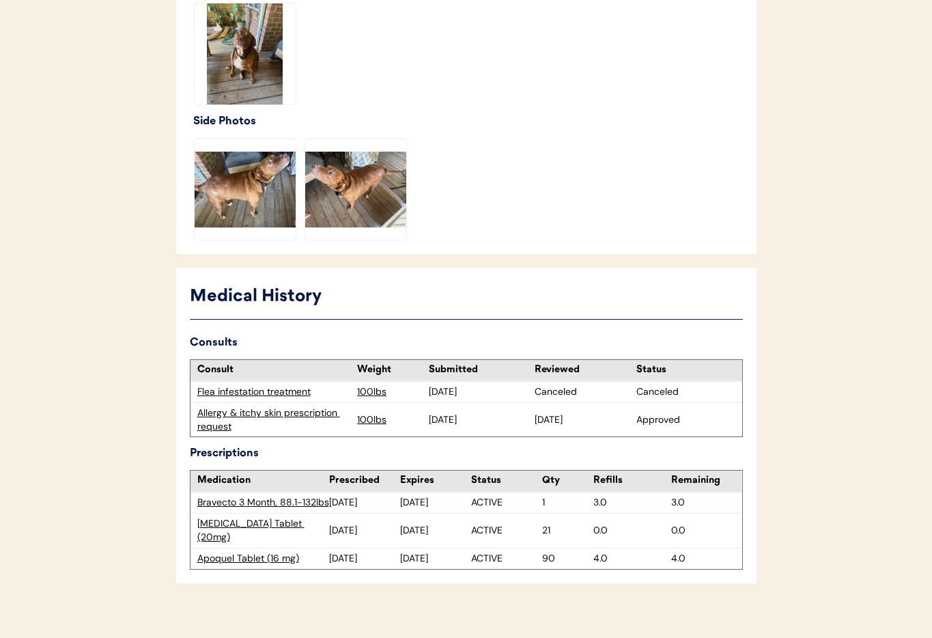
click at [257, 552] on div "Apoquel Tablet (16 mg)" at bounding box center [263, 559] width 132 height 14
